Goal: Task Accomplishment & Management: Use online tool/utility

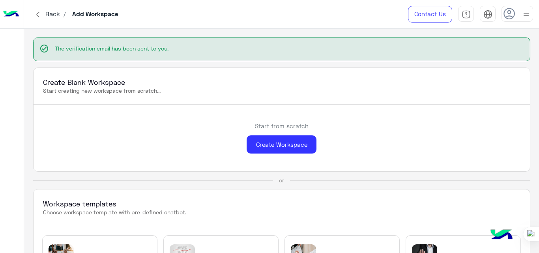
click at [46, 16] on span "Back" at bounding box center [53, 13] width 21 height 7
click at [293, 148] on div "Create Workspace" at bounding box center [282, 144] width 70 height 19
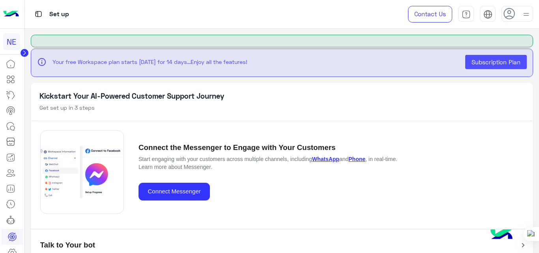
click at [14, 12] on img at bounding box center [11, 14] width 16 height 17
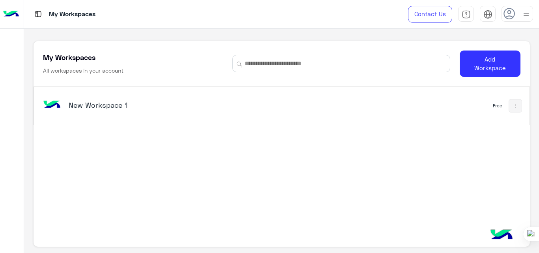
click at [103, 101] on h5 "New Workspace 1" at bounding box center [155, 104] width 173 height 9
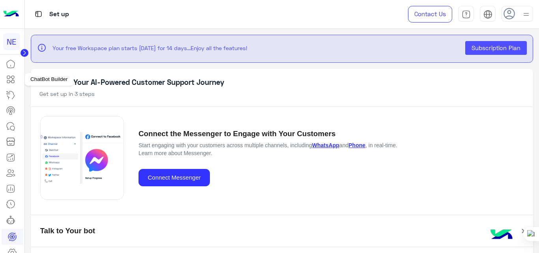
click at [12, 79] on icon at bounding box center [10, 79] width 9 height 9
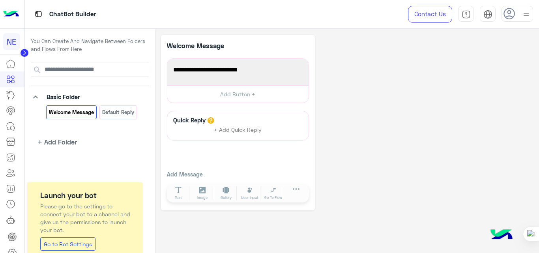
click at [515, 15] on icon at bounding box center [509, 14] width 12 height 12
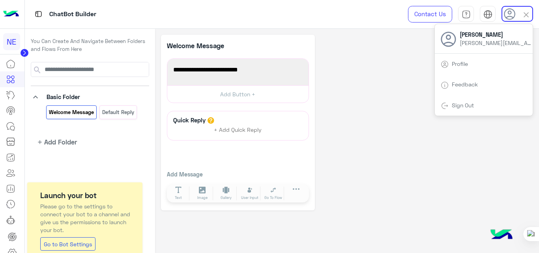
click at [515, 15] on use at bounding box center [509, 13] width 11 height 11
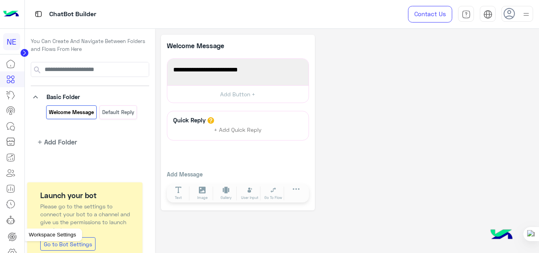
click at [14, 248] on icon at bounding box center [11, 252] width 9 height 9
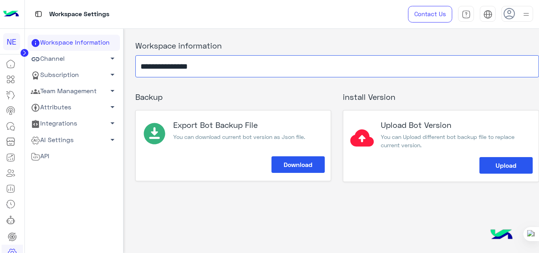
click at [222, 65] on input "**********" at bounding box center [337, 66] width 404 height 22
type input "*"
type input "*****"
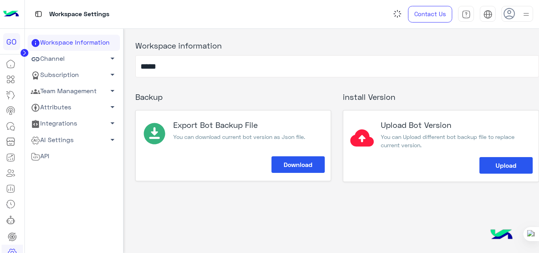
click at [176, 229] on div "Workspace information ***** Backup Export Bot Backup File You can download curr…" at bounding box center [331, 139] width 416 height 220
click at [9, 77] on icon at bounding box center [10, 79] width 9 height 9
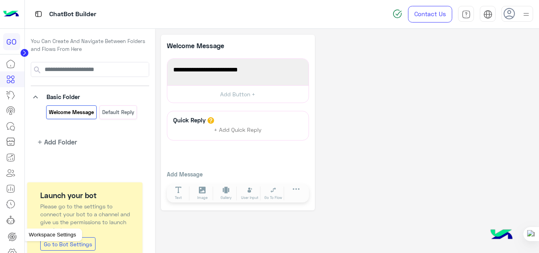
click at [10, 250] on icon at bounding box center [11, 252] width 9 height 9
click at [11, 248] on icon at bounding box center [11, 252] width 9 height 9
click at [13, 250] on icon at bounding box center [11, 252] width 9 height 9
click at [12, 248] on icon at bounding box center [11, 252] width 9 height 9
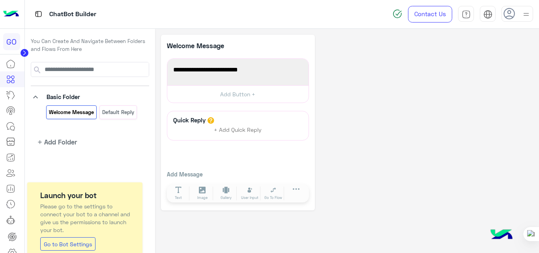
click at [12, 248] on icon at bounding box center [11, 252] width 9 height 9
click at [12, 42] on div "GO" at bounding box center [11, 41] width 17 height 17
click at [13, 249] on icon at bounding box center [12, 251] width 8 height 7
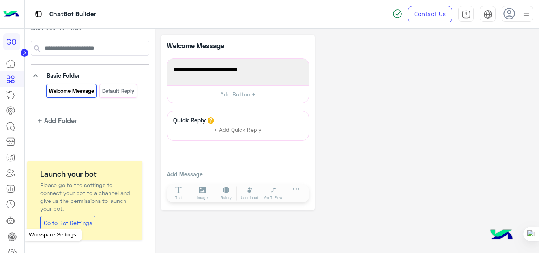
click at [11, 249] on icon at bounding box center [12, 251] width 8 height 7
click at [11, 97] on icon at bounding box center [10, 94] width 9 height 9
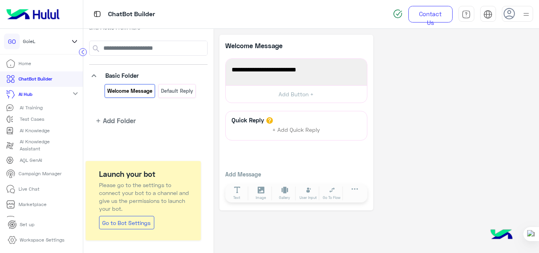
click at [43, 237] on p "Workspace Settings" at bounding box center [42, 239] width 45 height 7
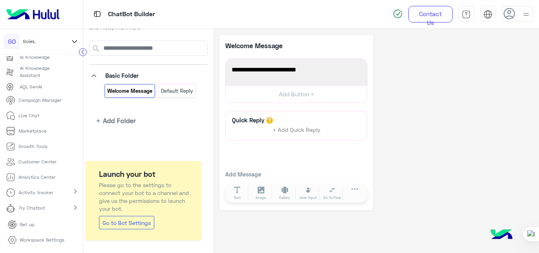
click at [18, 240] on link "Workspace Settings" at bounding box center [36, 239] width 69 height 15
click at [13, 238] on icon at bounding box center [11, 239] width 9 height 9
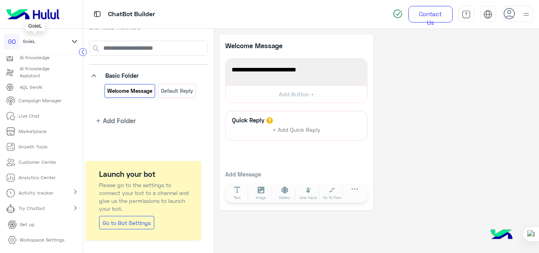
click at [57, 39] on div "GO GoieL" at bounding box center [35, 42] width 62 height 16
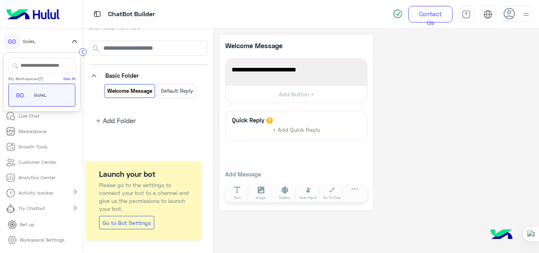
click at [50, 92] on div "GO GoieL" at bounding box center [39, 95] width 54 height 16
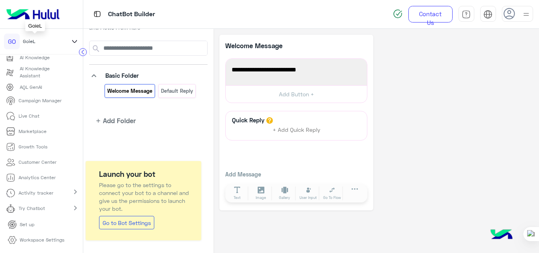
click at [52, 39] on div "GO GoieL" at bounding box center [35, 42] width 62 height 16
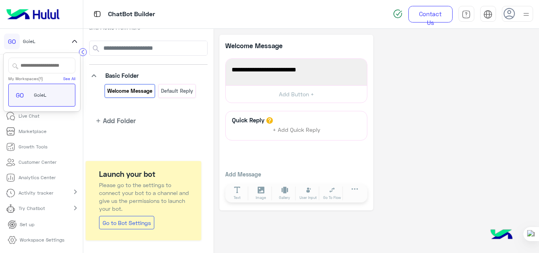
click at [11, 239] on icon at bounding box center [12, 240] width 3 height 3
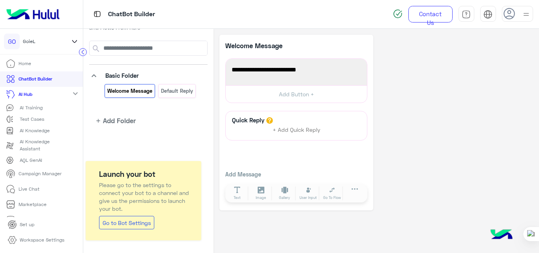
scroll to position [73, 0]
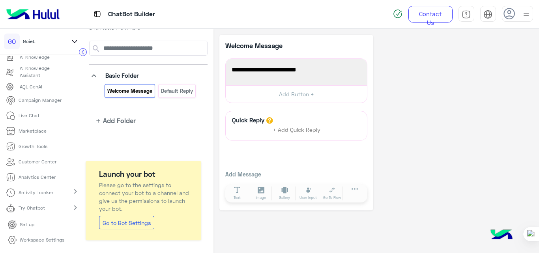
click at [13, 240] on icon at bounding box center [12, 240] width 3 height 3
click at [33, 11] on img at bounding box center [33, 14] width 60 height 17
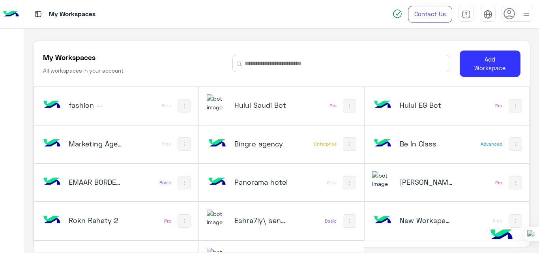
scroll to position [27, 0]
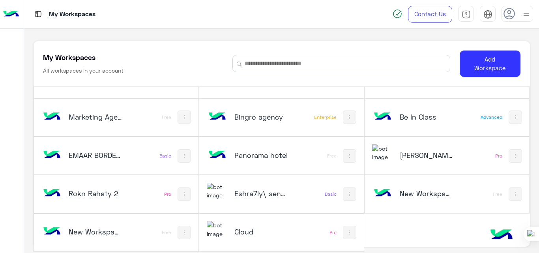
click at [412, 116] on h5 "Be In Class" at bounding box center [427, 116] width 54 height 9
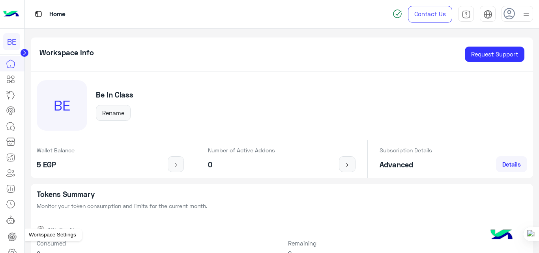
click at [13, 249] on icon at bounding box center [12, 251] width 8 height 7
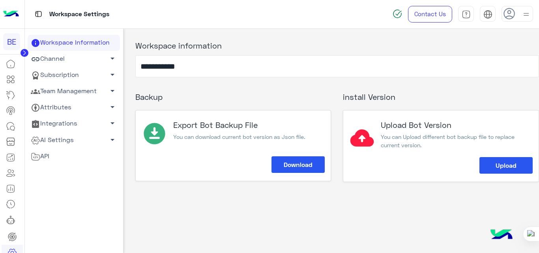
click at [10, 12] on img at bounding box center [11, 14] width 16 height 17
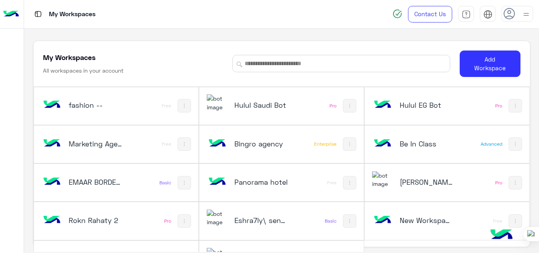
click at [513, 11] on use at bounding box center [508, 13] width 11 height 11
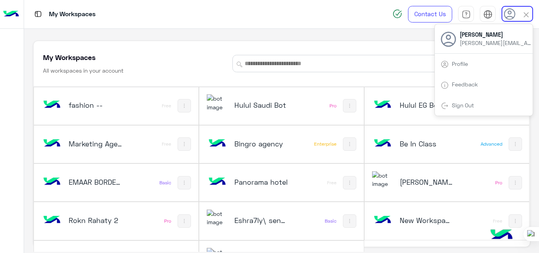
scroll to position [27, 0]
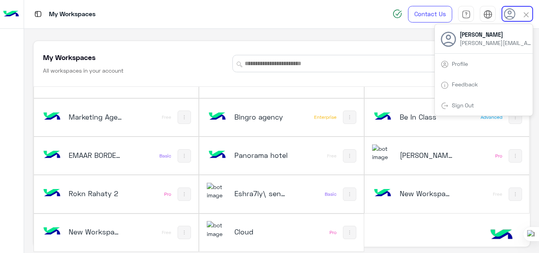
click at [476, 101] on div "Sign Out" at bounding box center [484, 105] width 98 height 21
click at [457, 102] on link "Sign Out" at bounding box center [463, 105] width 22 height 7
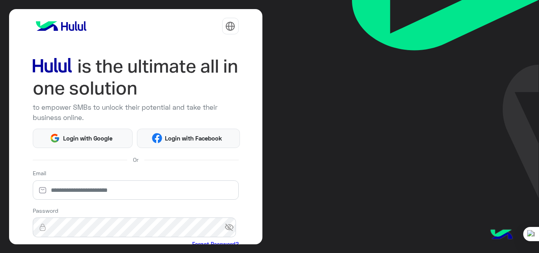
scroll to position [93, 0]
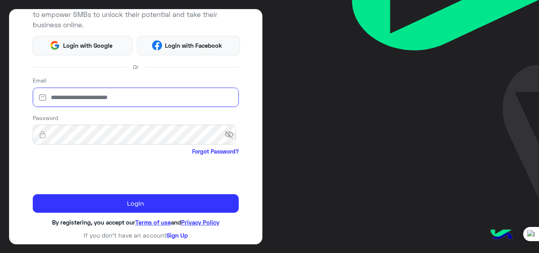
click at [125, 102] on input "email" at bounding box center [136, 98] width 206 height 20
type input "**********"
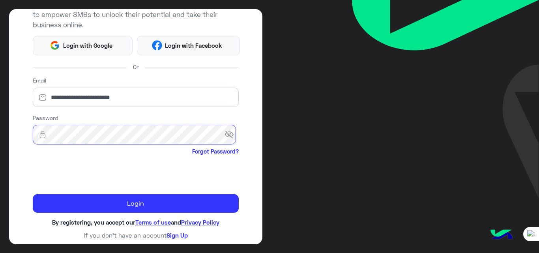
click at [33, 194] on button "Login" at bounding box center [136, 203] width 206 height 19
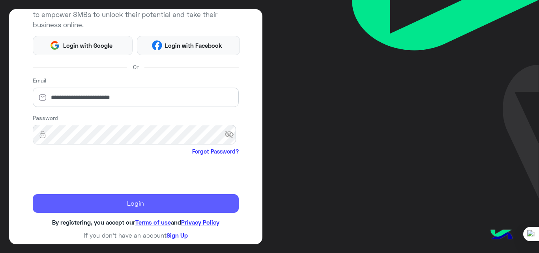
click at [107, 203] on button "Login" at bounding box center [136, 203] width 206 height 19
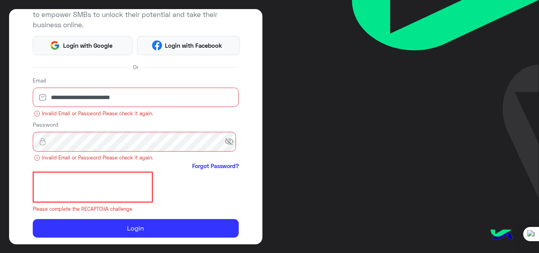
click at [232, 143] on span "visibility_off" at bounding box center [231, 141] width 14 height 14
click at [232, 143] on span "visibility" at bounding box center [231, 141] width 14 height 14
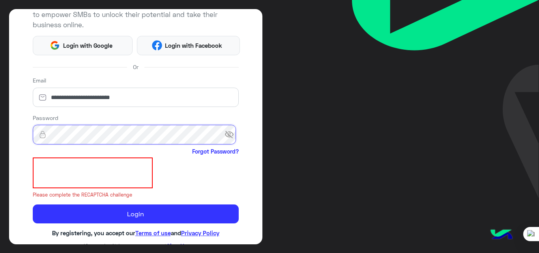
click at [33, 204] on button "Login" at bounding box center [136, 213] width 206 height 19
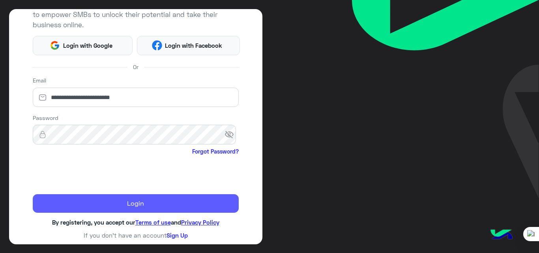
click at [109, 202] on button "Login" at bounding box center [136, 203] width 206 height 19
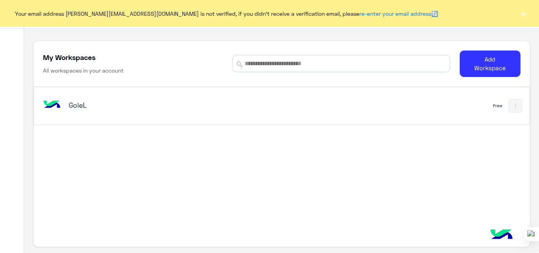
click at [67, 106] on div "GoieL" at bounding box center [185, 105] width 288 height 23
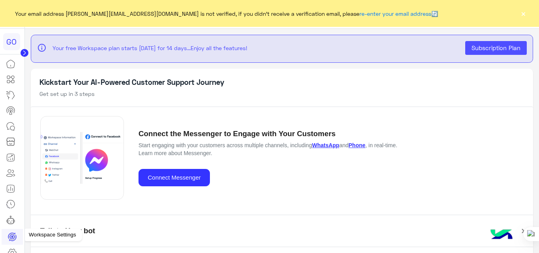
click at [13, 249] on icon at bounding box center [11, 252] width 9 height 9
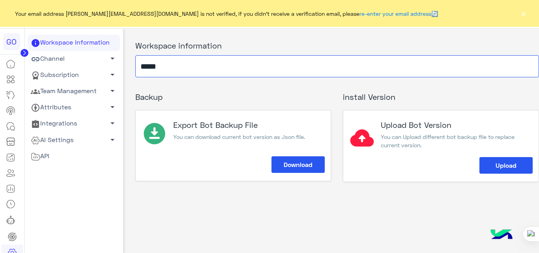
click at [173, 68] on input "*****" at bounding box center [337, 66] width 404 height 22
paste input "*****"
type input "*****"
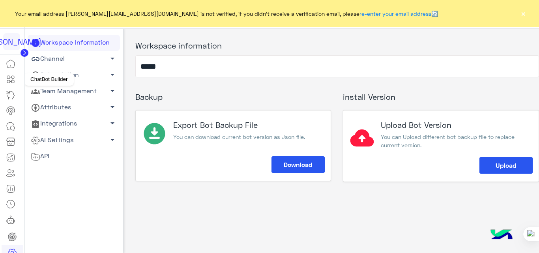
click at [8, 81] on icon at bounding box center [10, 79] width 9 height 9
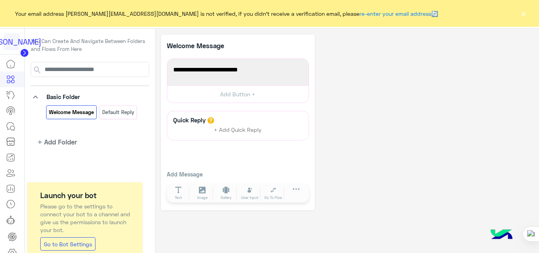
click at [524, 14] on button "×" at bounding box center [523, 13] width 8 height 8
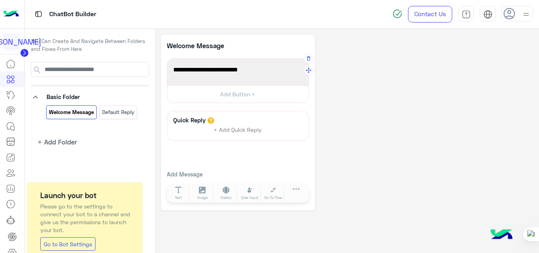
click at [280, 67] on span "Welcome to your first flow!" at bounding box center [237, 70] width 129 height 10
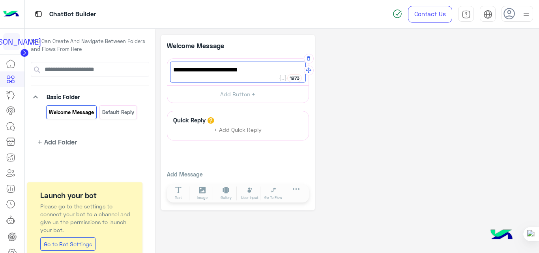
click at [280, 67] on span "Welcome to your first flow!" at bounding box center [237, 70] width 129 height 10
type textarea "*"
click at [404, 70] on div "Welcome Message 2000 Add Button + Quick Reply + Add Quick Reply Add Message Tex…" at bounding box center [347, 123] width 372 height 176
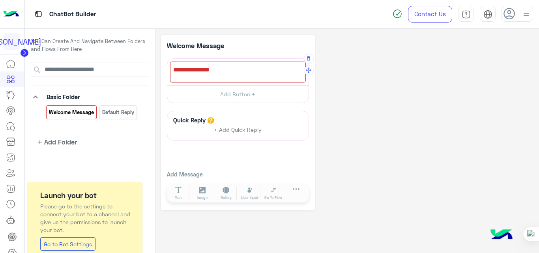
click at [217, 75] on div at bounding box center [238, 72] width 136 height 21
paste textarea "**********"
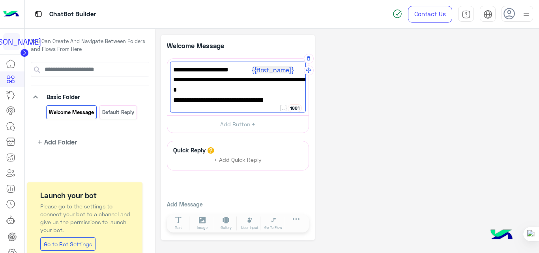
click at [220, 80] on span "شكرًا لتواصلك مع بي إن كلاس! وش حاب نساعدك فيه اليوم؟ 😊" at bounding box center [237, 85] width 129 height 20
click at [224, 80] on span "شكرًا لتواصلك مع بي إن كلاس! وش حاب نساعدك فيه اليوم؟ 😊" at bounding box center [237, 85] width 129 height 20
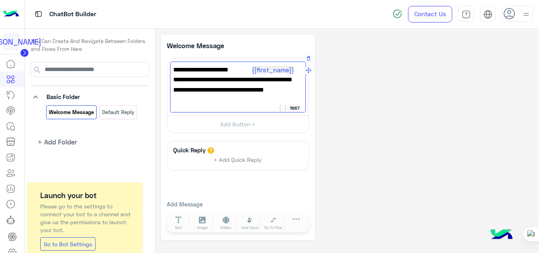
type textarea "**********"
click at [347, 99] on div "**********" at bounding box center [347, 138] width 372 height 206
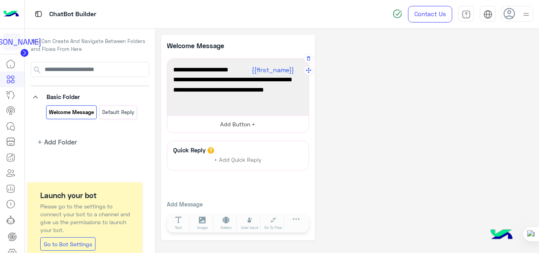
click at [245, 127] on button "Add Button +" at bounding box center [237, 124] width 141 height 18
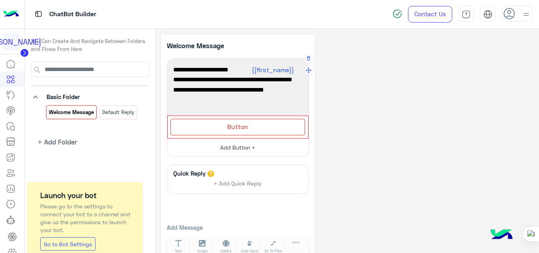
click at [245, 127] on span "Button" at bounding box center [237, 126] width 21 height 7
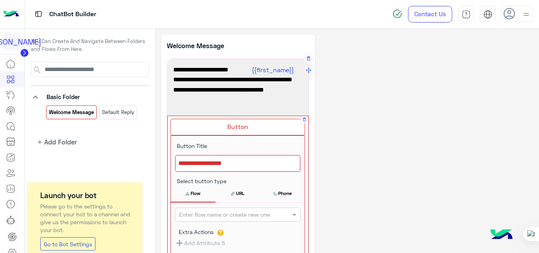
click at [230, 163] on div at bounding box center [237, 163] width 125 height 17
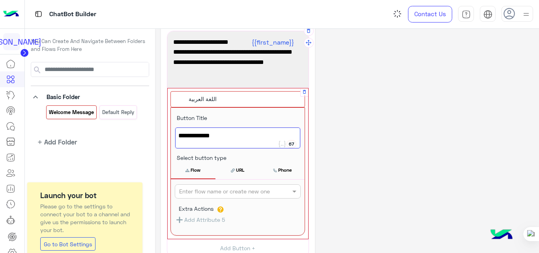
scroll to position [28, 0]
type textarea "**********"
click at [234, 188] on input "text" at bounding box center [224, 191] width 91 height 8
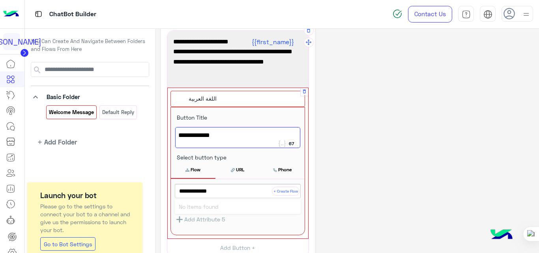
type input "**********"
click at [283, 193] on button "+ Create Flow" at bounding box center [286, 191] width 28 height 9
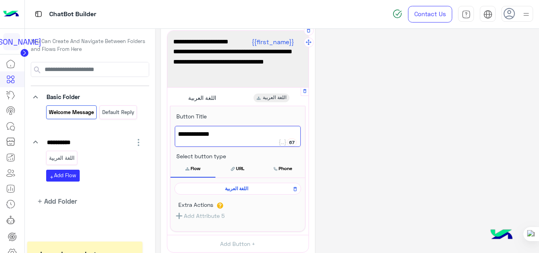
click at [348, 153] on div "**********" at bounding box center [347, 183] width 372 height 353
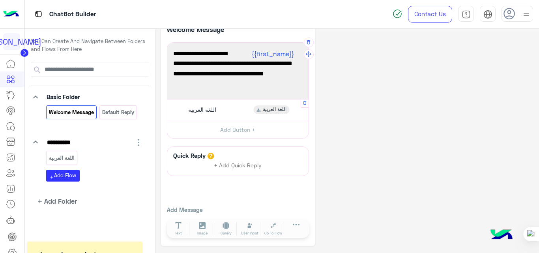
scroll to position [16, 0]
click at [242, 130] on button "Add Button +" at bounding box center [237, 130] width 141 height 18
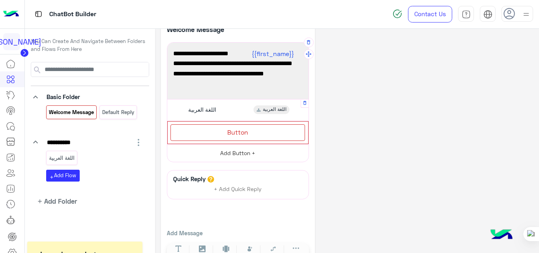
click at [242, 130] on span "Button" at bounding box center [237, 131] width 21 height 7
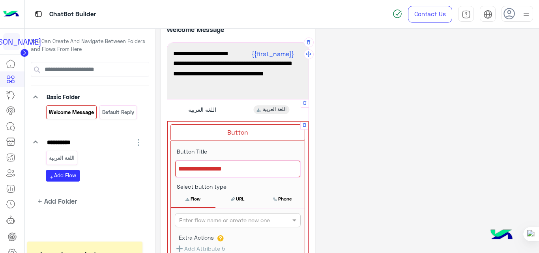
click at [243, 173] on div at bounding box center [237, 169] width 125 height 17
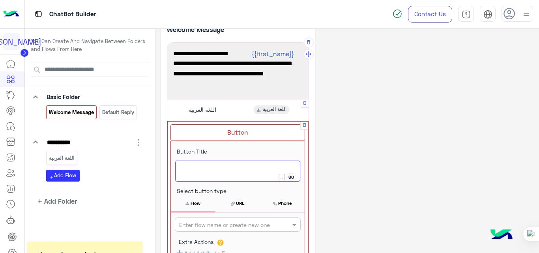
type textarea "*"
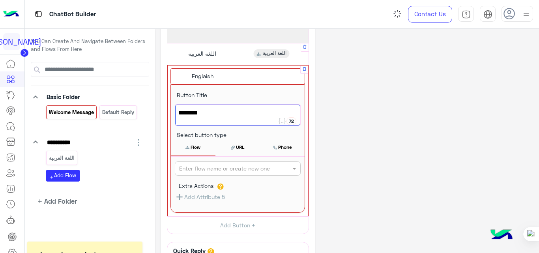
scroll to position [73, 0]
type textarea "********"
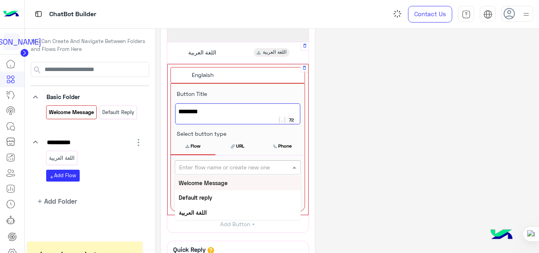
click at [243, 173] on div "Enter flow name or create new one" at bounding box center [238, 167] width 126 height 14
type input "**"
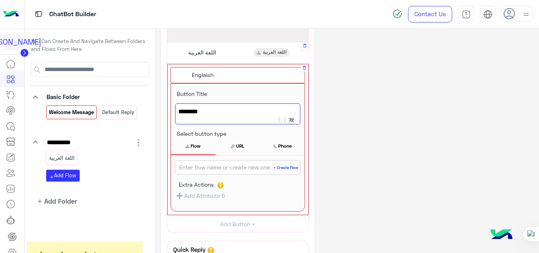
click at [295, 166] on button "+ Create Flow" at bounding box center [286, 167] width 28 height 9
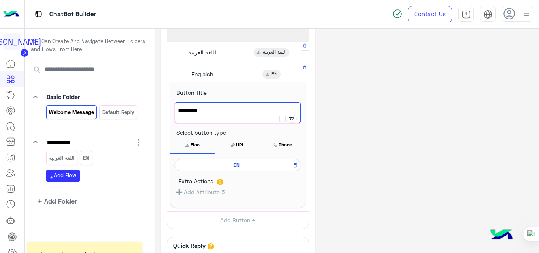
click at [360, 135] on div "**********" at bounding box center [347, 148] width 372 height 375
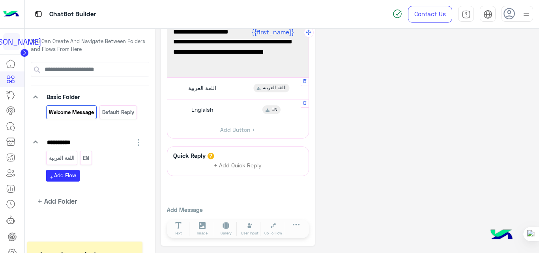
scroll to position [38, 0]
click at [231, 105] on div "Englaish EN" at bounding box center [237, 109] width 135 height 15
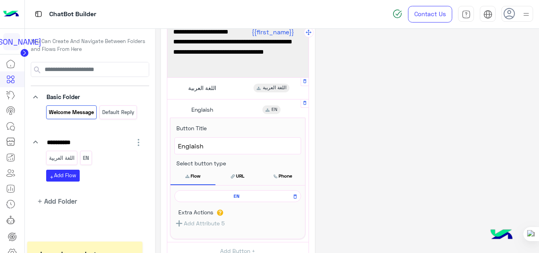
scroll to position [73, 0]
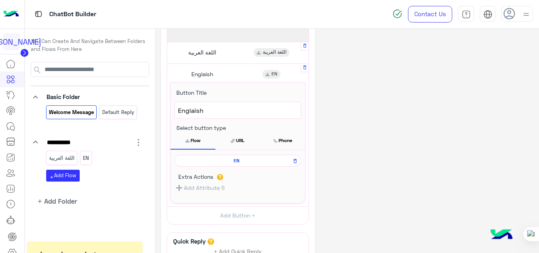
click at [223, 71] on div "Englaish EN" at bounding box center [237, 74] width 135 height 15
click at [195, 112] on span "Englaish" at bounding box center [238, 110] width 120 height 10
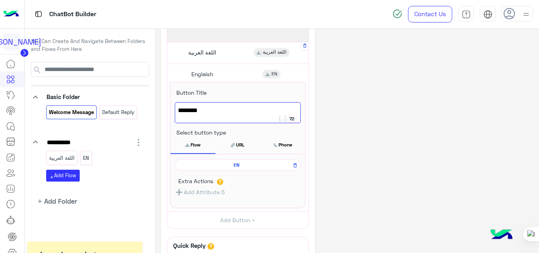
click at [194, 112] on span "Englaish" at bounding box center [238, 110] width 120 height 10
type textarea "*******"
click at [375, 73] on div "**********" at bounding box center [347, 148] width 372 height 375
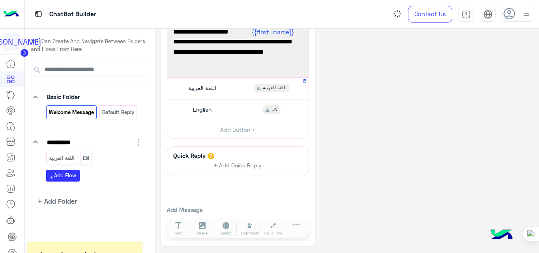
scroll to position [38, 0]
click at [81, 141] on input "**********" at bounding box center [76, 142] width 61 height 11
type input "*"
paste input "********"
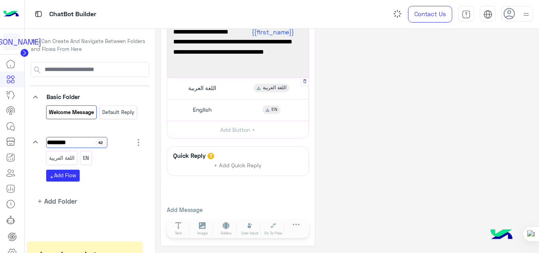
type input "********"
click at [352, 168] on div "**********" at bounding box center [347, 121] width 372 height 249
click at [304, 105] on icon "button" at bounding box center [304, 103] width 3 height 4
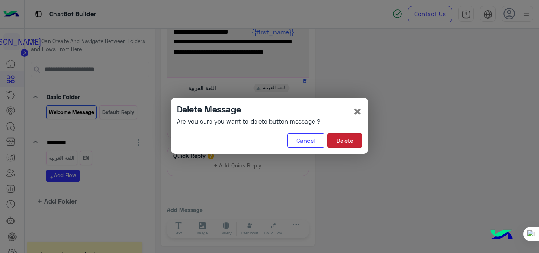
click at [341, 144] on button "Delete" at bounding box center [344, 140] width 35 height 14
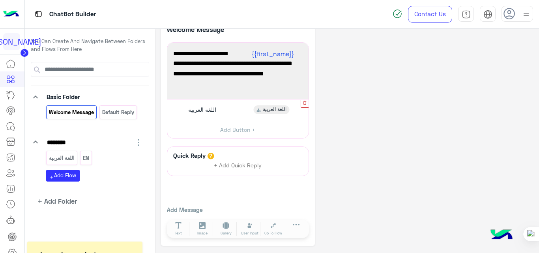
click at [303, 103] on icon "button" at bounding box center [304, 102] width 5 height 5
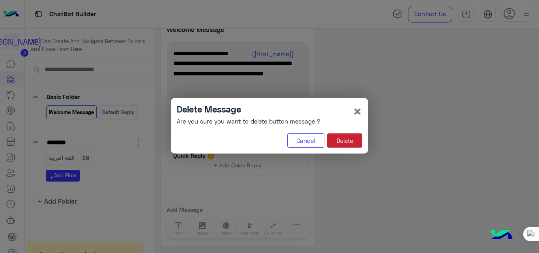
click at [351, 135] on button "Delete" at bounding box center [344, 140] width 35 height 14
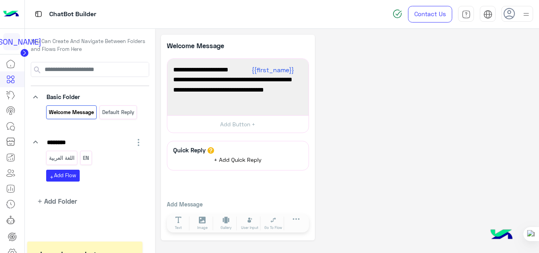
click at [231, 155] on button "+ Add Quick Reply" at bounding box center [237, 160] width 59 height 12
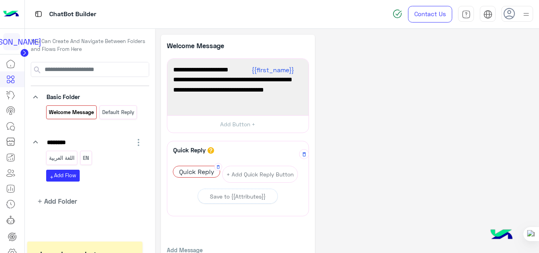
click at [205, 173] on span "Quick Reply" at bounding box center [196, 171] width 47 height 11
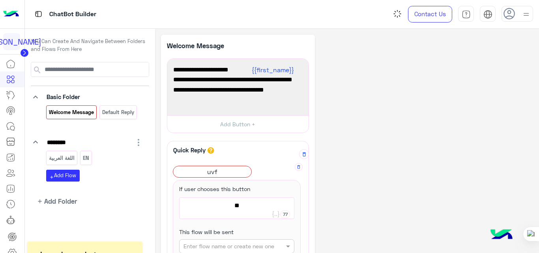
type textarea "*"
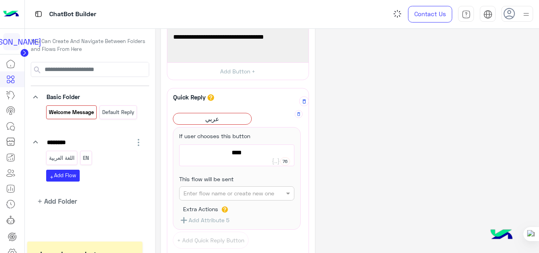
scroll to position [53, 0]
type textarea "****"
click at [215, 192] on input "text" at bounding box center [224, 193] width 82 height 8
type input "**"
click at [204, 205] on b "اللغة العربية" at bounding box center [197, 208] width 28 height 7
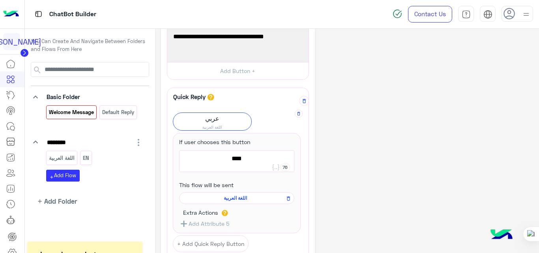
click at [372, 149] on div "**********" at bounding box center [347, 168] width 372 height 374
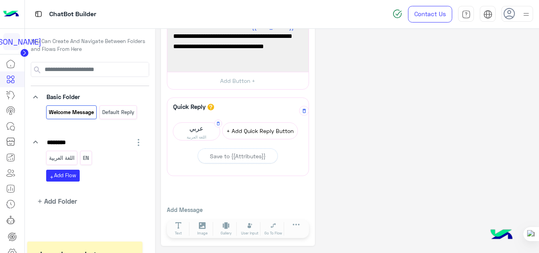
click at [242, 130] on button "+ Add Quick Reply Button" at bounding box center [260, 130] width 76 height 17
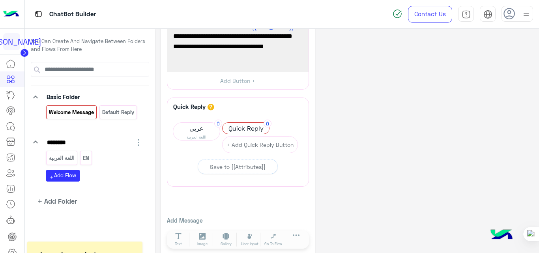
click at [249, 125] on span "Quick Reply" at bounding box center [245, 128] width 47 height 11
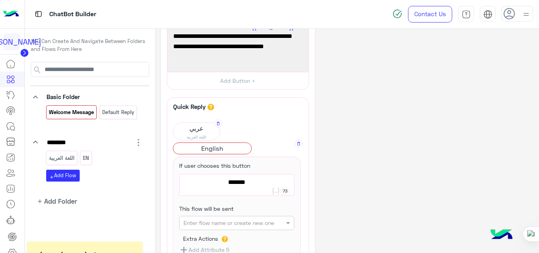
type textarea "*******"
click at [253, 226] on input "text" at bounding box center [224, 223] width 82 height 8
type input "**"
click at [212, 236] on div "EN" at bounding box center [236, 238] width 115 height 15
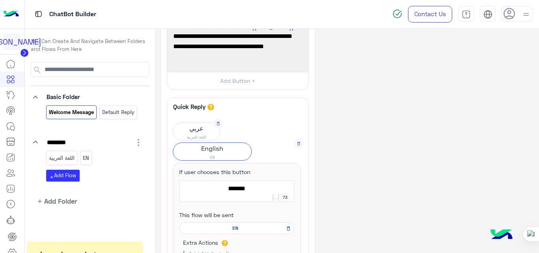
click at [386, 136] on div "**********" at bounding box center [347, 188] width 372 height 394
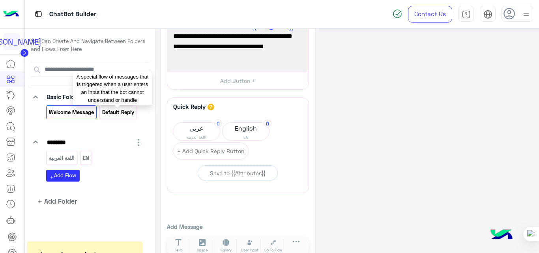
click at [129, 116] on p "Default reply" at bounding box center [118, 112] width 33 height 9
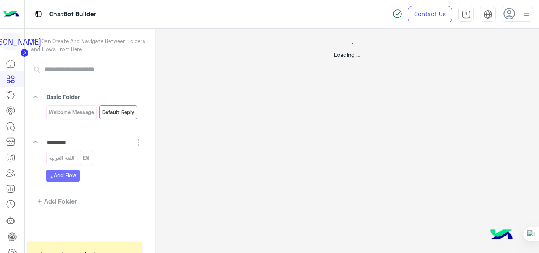
scroll to position [0, 0]
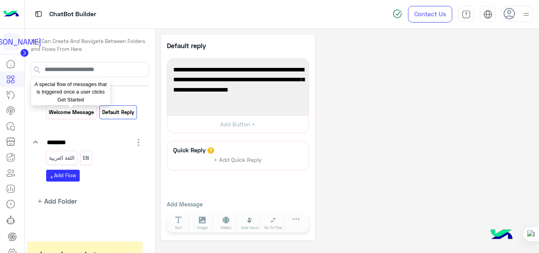
click at [75, 113] on p "Welcome Message" at bounding box center [71, 112] width 46 height 9
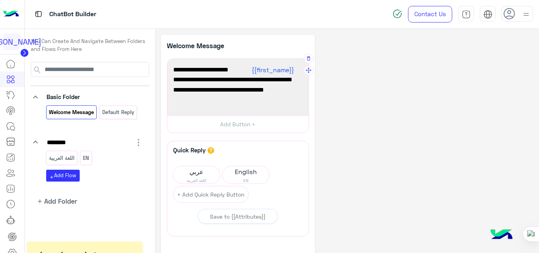
click at [242, 80] on span "شكرًا لتواصلك مع جويل! وش حاب نساعدك فيه اليوم؟ 😊" at bounding box center [237, 85] width 129 height 20
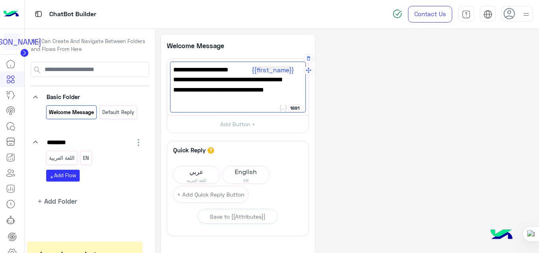
paste textarea "**********"
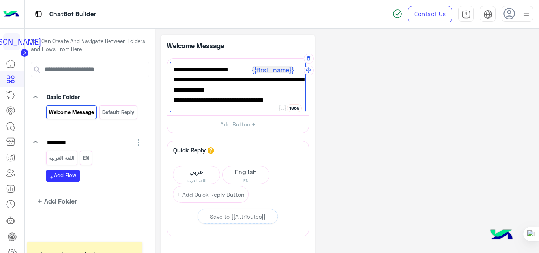
type textarea "**********"
click at [372, 108] on div "**********" at bounding box center [347, 171] width 372 height 272
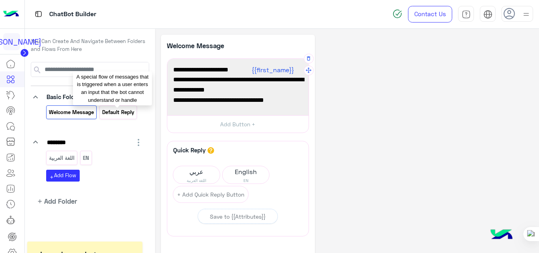
click at [125, 115] on p "Default reply" at bounding box center [118, 112] width 33 height 9
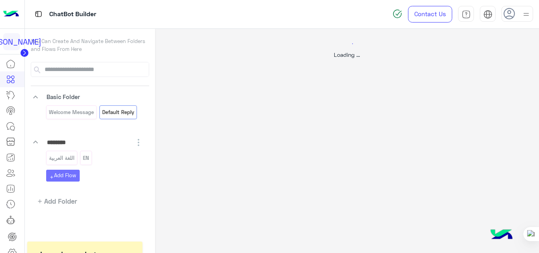
click at [357, 166] on div "Loading ..." at bounding box center [347, 155] width 384 height 253
click at [215, 133] on div "Loading ..." at bounding box center [347, 155] width 384 height 253
click at [11, 18] on img at bounding box center [11, 14] width 16 height 17
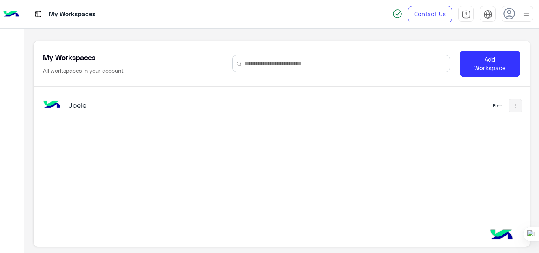
click at [108, 103] on h5 "Joele" at bounding box center [155, 104] width 173 height 9
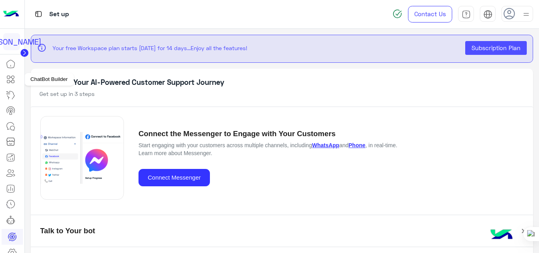
click at [9, 81] on icon at bounding box center [10, 79] width 9 height 9
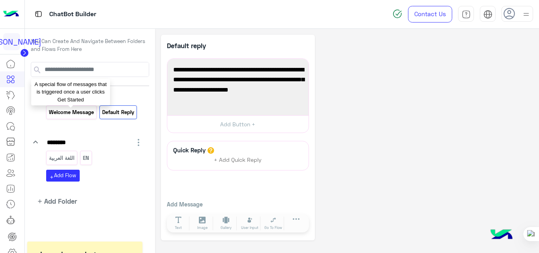
click at [51, 116] on p "Welcome Message" at bounding box center [71, 112] width 46 height 9
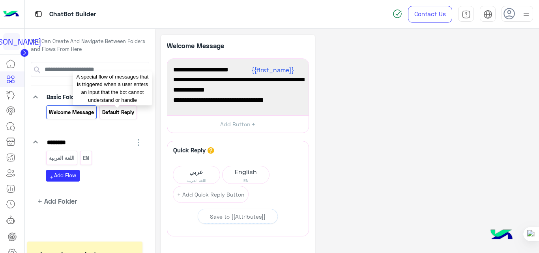
click at [118, 112] on p "Default reply" at bounding box center [118, 112] width 33 height 9
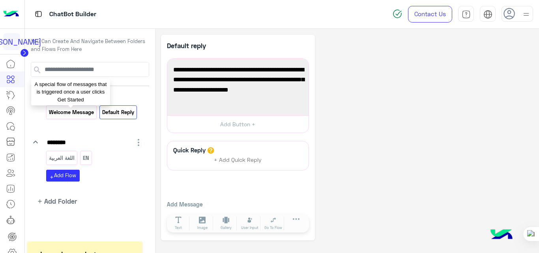
click at [65, 112] on p "Welcome Message" at bounding box center [71, 112] width 46 height 9
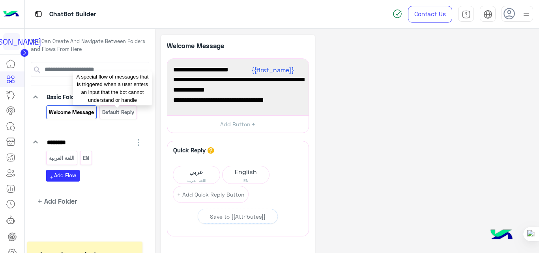
click at [108, 113] on p "Default reply" at bounding box center [118, 112] width 33 height 9
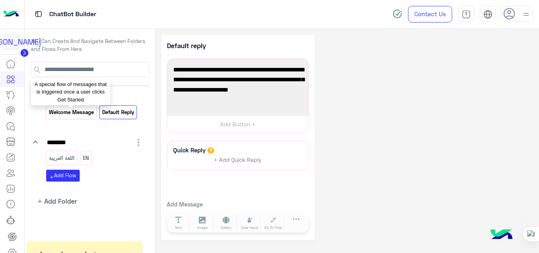
click at [72, 115] on p "Welcome Message" at bounding box center [71, 112] width 46 height 9
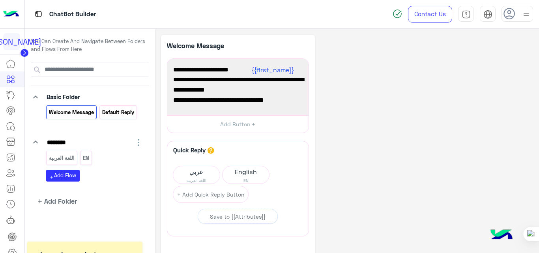
click at [115, 107] on div "Default reply" at bounding box center [117, 112] width 37 height 14
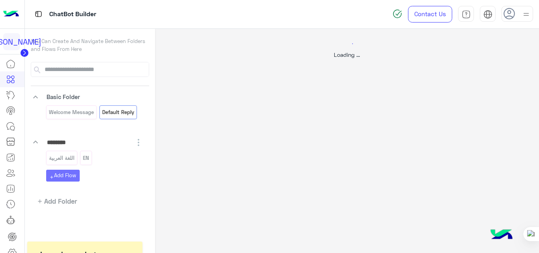
click at [81, 112] on div at bounding box center [269, 126] width 539 height 253
click at [72, 177] on div at bounding box center [269, 126] width 539 height 253
click at [525, 15] on div at bounding box center [269, 126] width 539 height 253
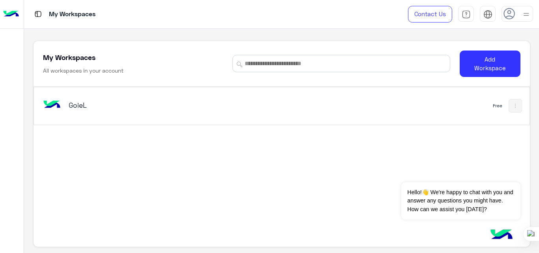
click at [520, 15] on div at bounding box center [517, 14] width 32 height 16
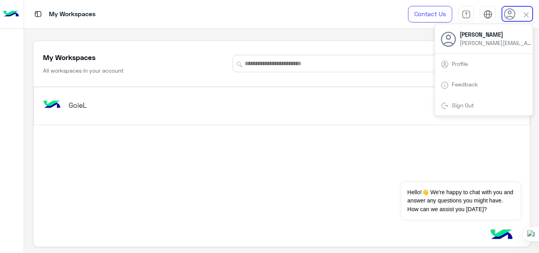
click at [478, 101] on div "Sign Out" at bounding box center [484, 105] width 98 height 21
click at [461, 106] on link "Sign Out" at bounding box center [463, 105] width 22 height 7
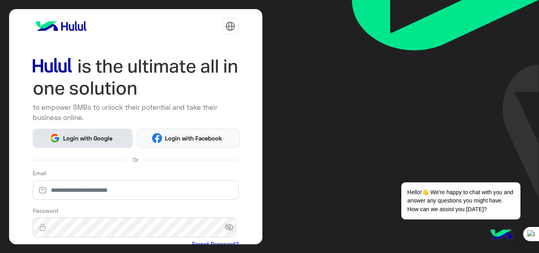
click at [112, 132] on button "Login with Google" at bounding box center [83, 138] width 100 height 19
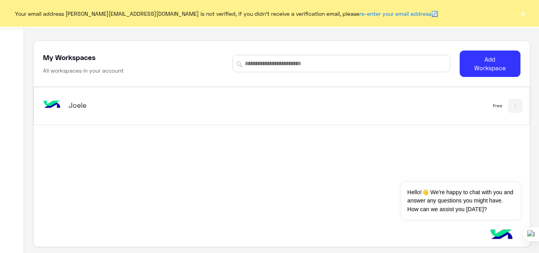
click at [517, 9] on div "Your email address mohamed.bashary@hulul.net is not verified, if you didn't rec…" at bounding box center [269, 13] width 539 height 27
click at [522, 13] on button "×" at bounding box center [523, 13] width 8 height 8
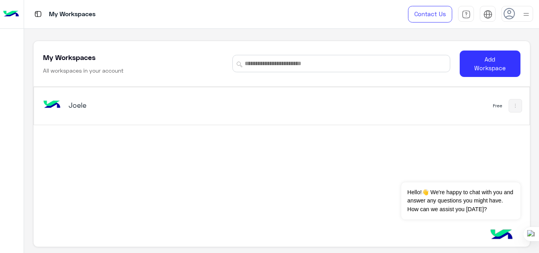
click at [522, 13] on img at bounding box center [526, 14] width 10 height 10
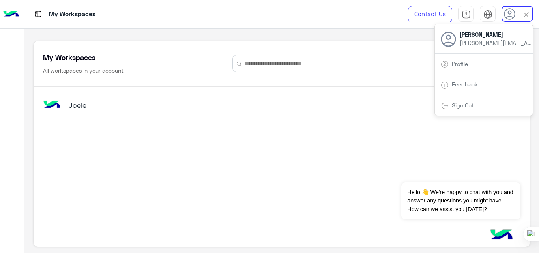
click at [488, 41] on span "mohamed.bashary@hulul.net" at bounding box center [494, 43] width 71 height 8
click at [459, 64] on link "Profile" at bounding box center [460, 63] width 16 height 7
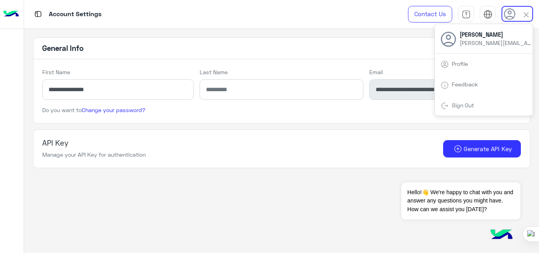
click at [469, 43] on span "mohamed.bashary@hulul.net" at bounding box center [494, 43] width 71 height 8
click at [9, 17] on img at bounding box center [11, 14] width 16 height 17
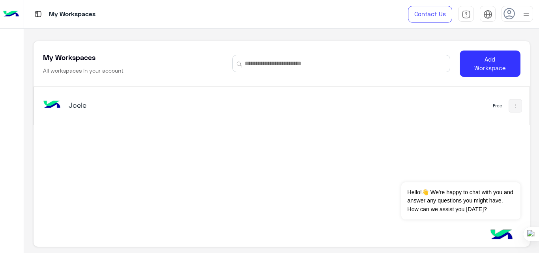
click at [517, 16] on div at bounding box center [517, 14] width 32 height 16
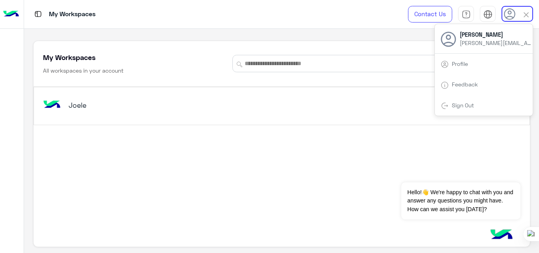
click at [459, 104] on link "Sign Out" at bounding box center [463, 105] width 22 height 7
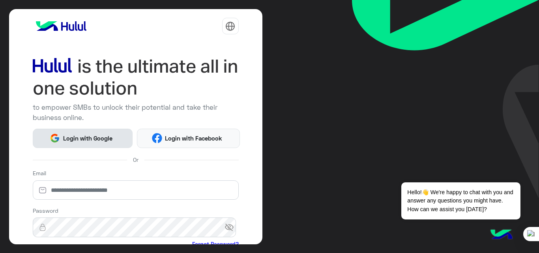
click at [80, 139] on span "Login with Google" at bounding box center [87, 138] width 55 height 9
